Goal: Complete application form

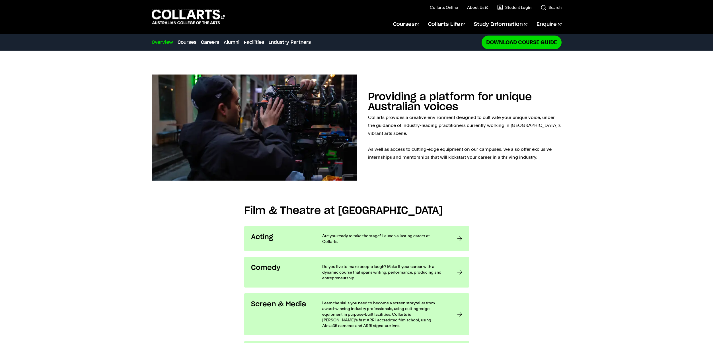
scroll to position [442, 0]
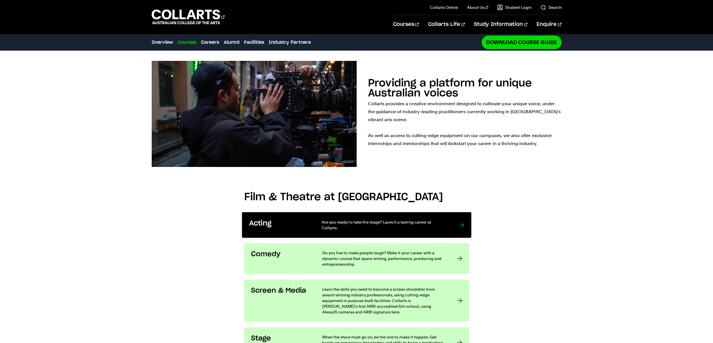
click at [416, 219] on p "Are you ready to take the stage? Launch a lasting career at Collarts." at bounding box center [384, 225] width 126 height 12
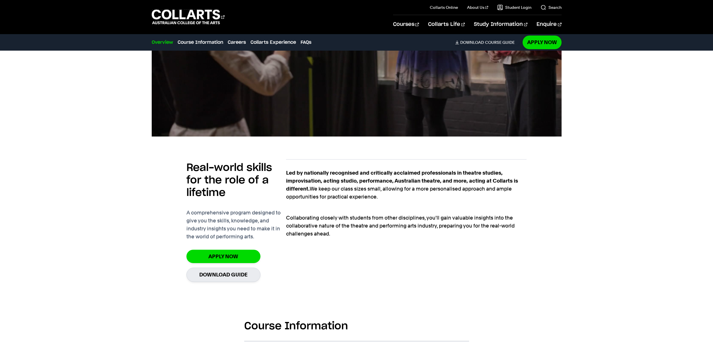
scroll to position [310, 0]
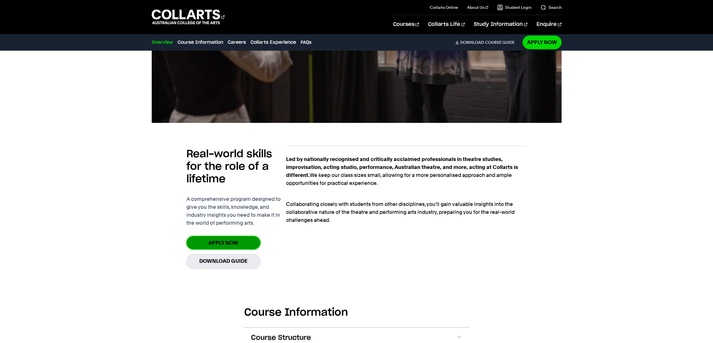
click at [244, 242] on link "Apply Now" at bounding box center [223, 242] width 74 height 13
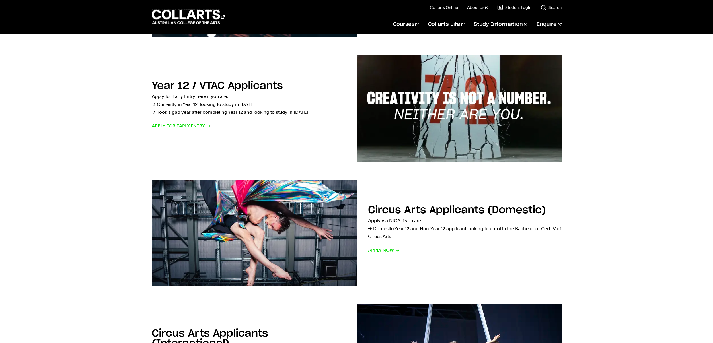
scroll to position [150, 0]
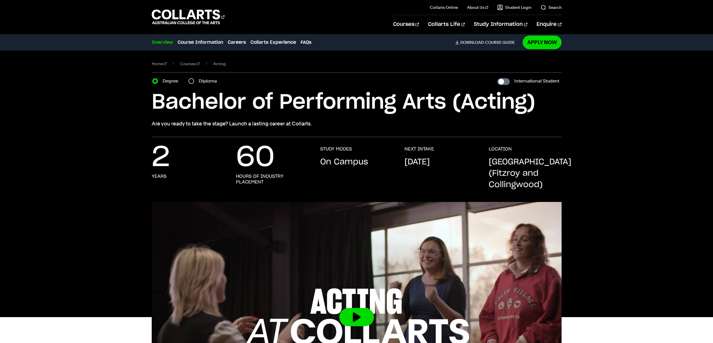
scroll to position [310, 0]
